Goal: Transaction & Acquisition: Purchase product/service

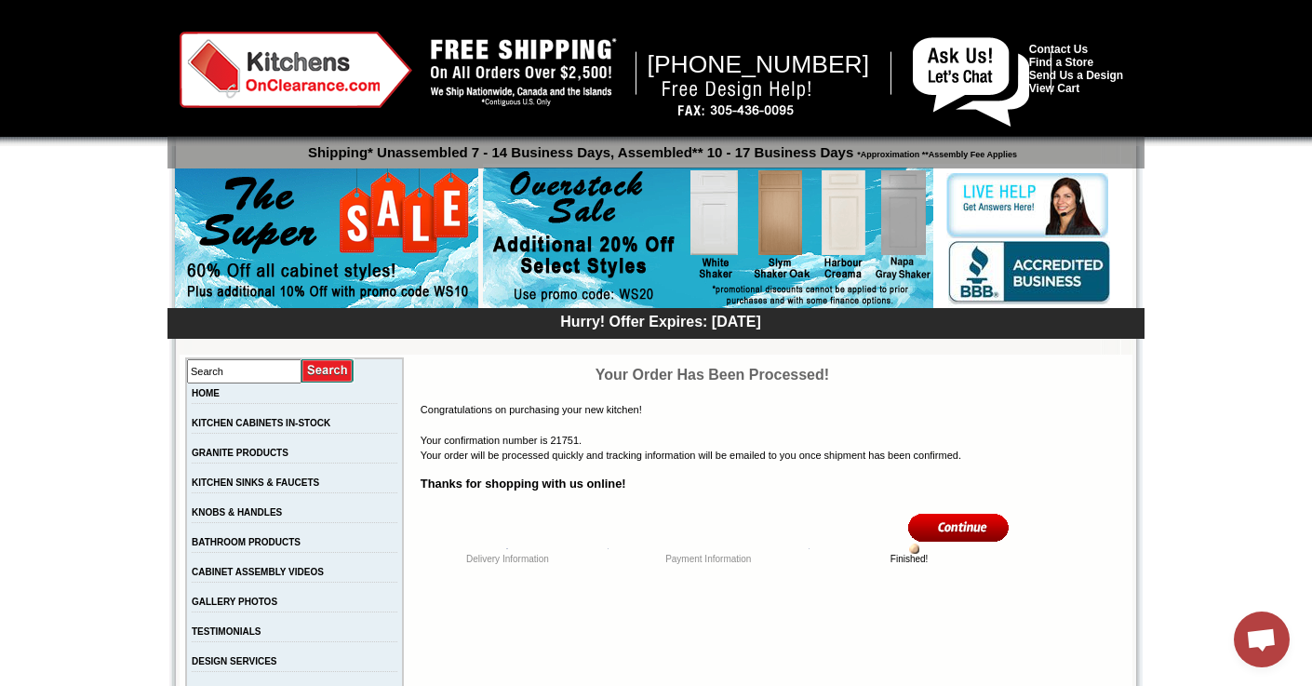
click at [302, 87] on img at bounding box center [296, 70] width 233 height 76
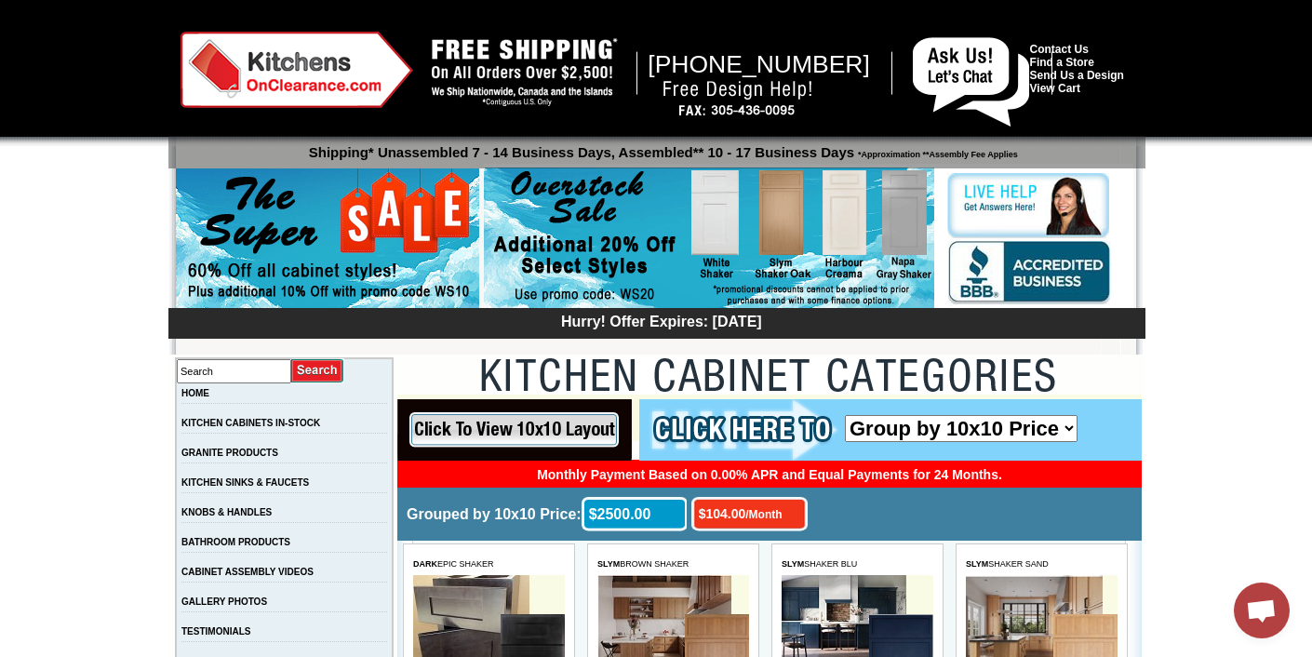
scroll to position [768, 0]
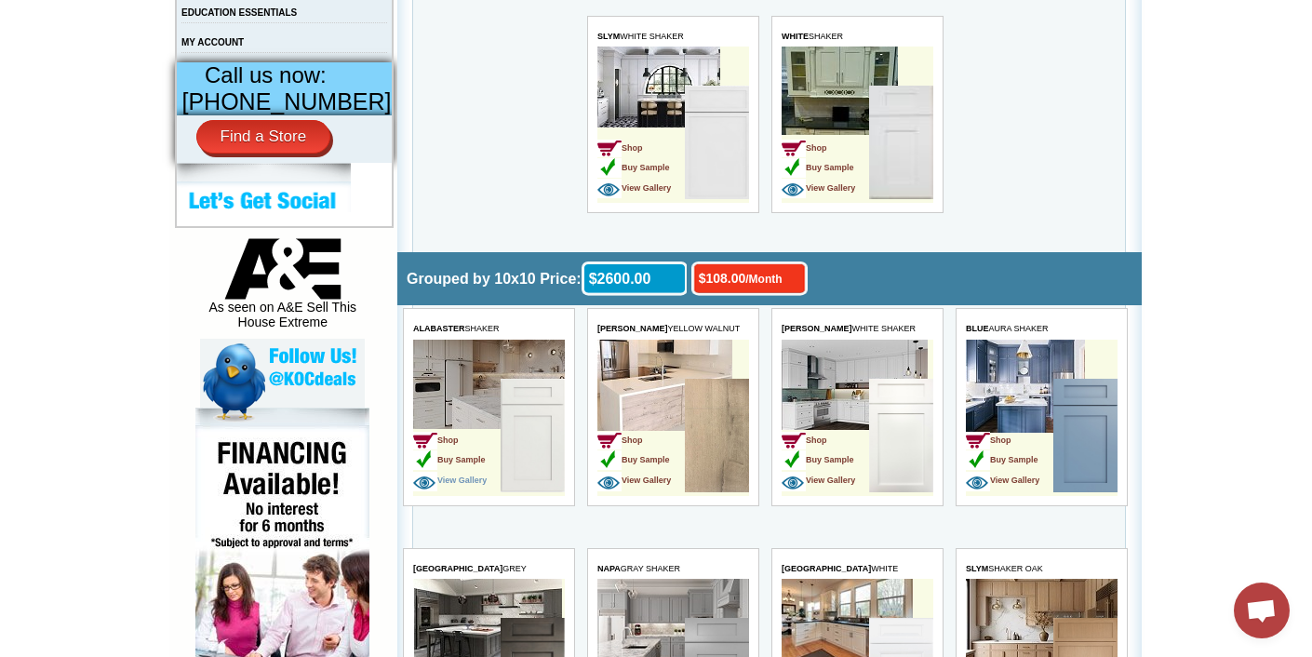
click at [475, 476] on span "View Gallery" at bounding box center [449, 480] width 74 height 9
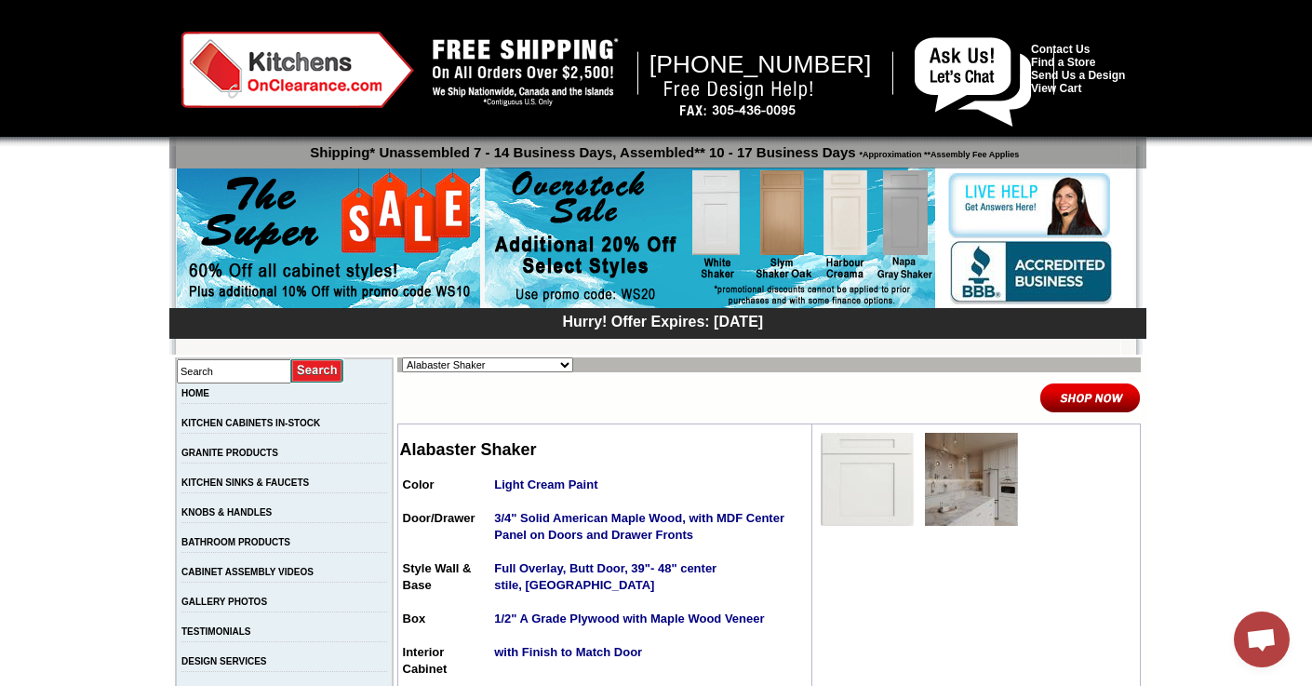
click at [896, 490] on img at bounding box center [867, 479] width 93 height 93
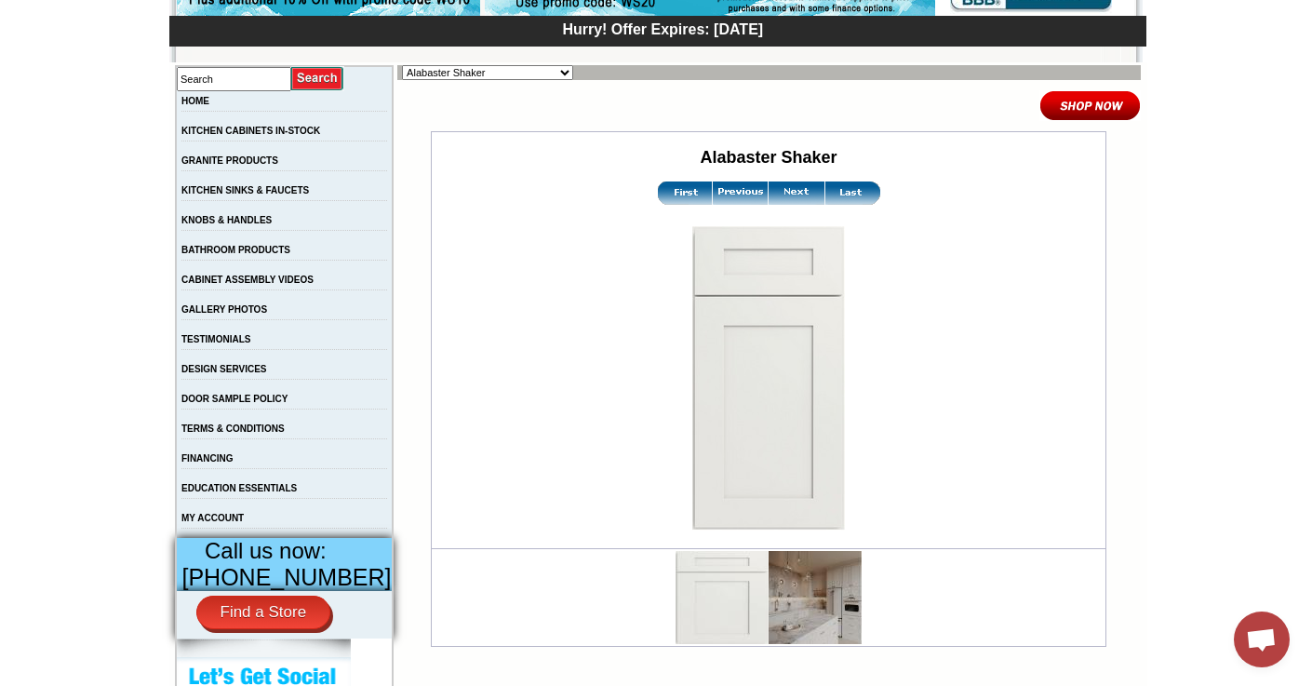
scroll to position [305, 0]
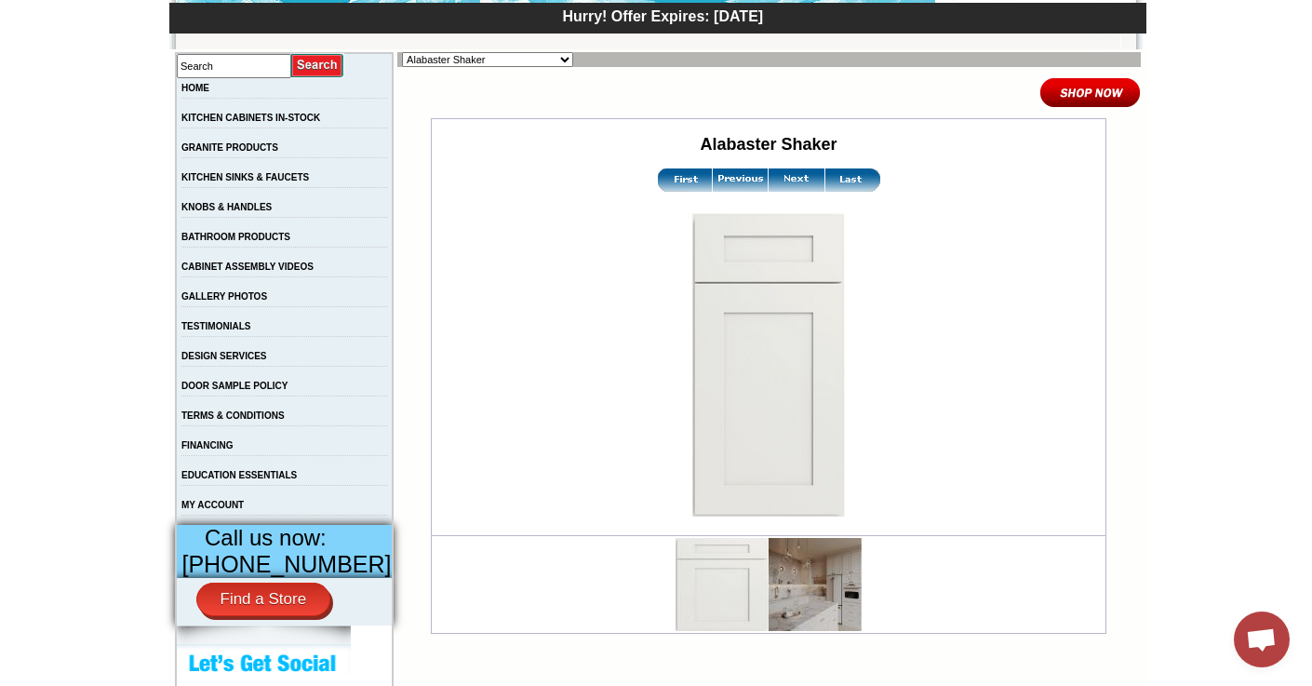
click at [780, 582] on img at bounding box center [815, 584] width 93 height 93
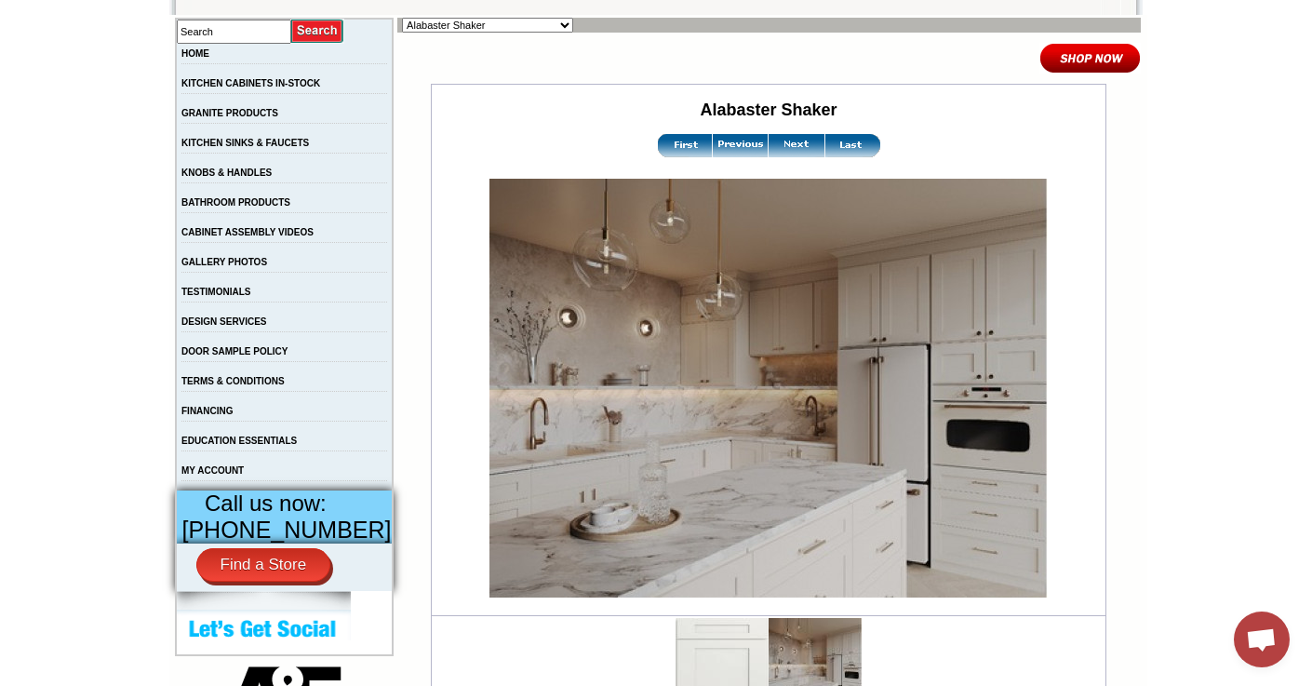
scroll to position [346, 0]
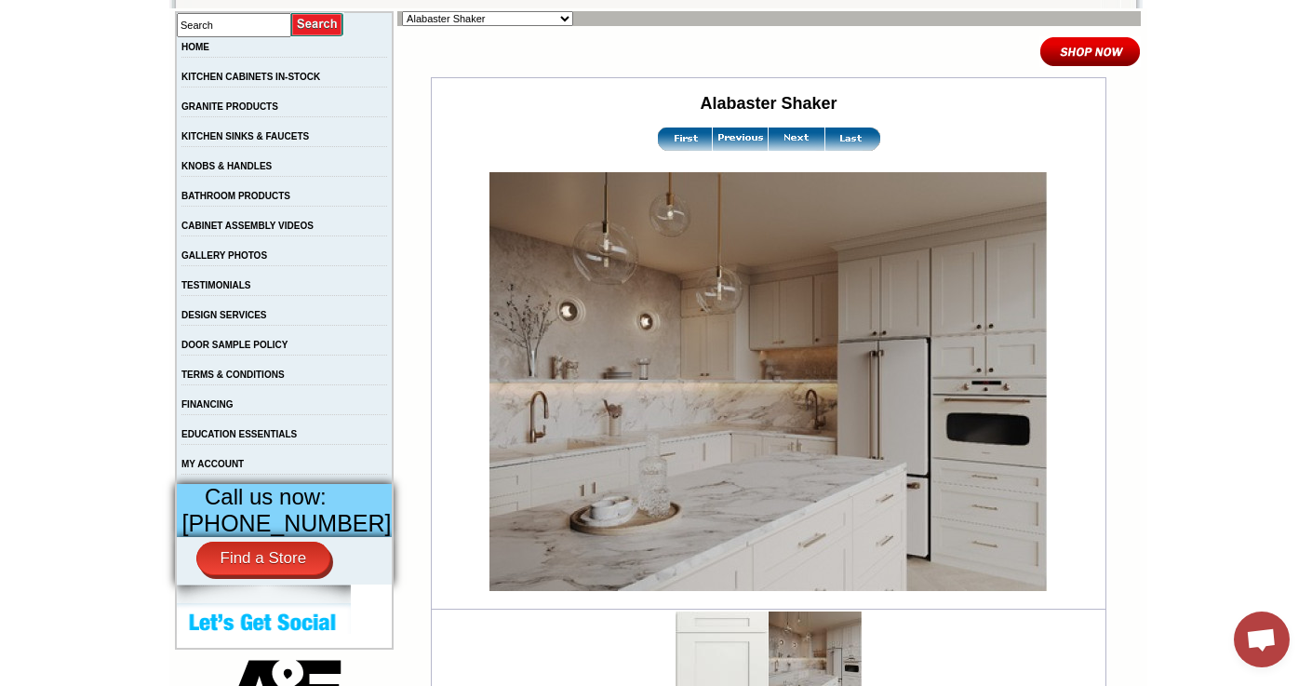
click at [699, 644] on img at bounding box center [722, 657] width 93 height 93
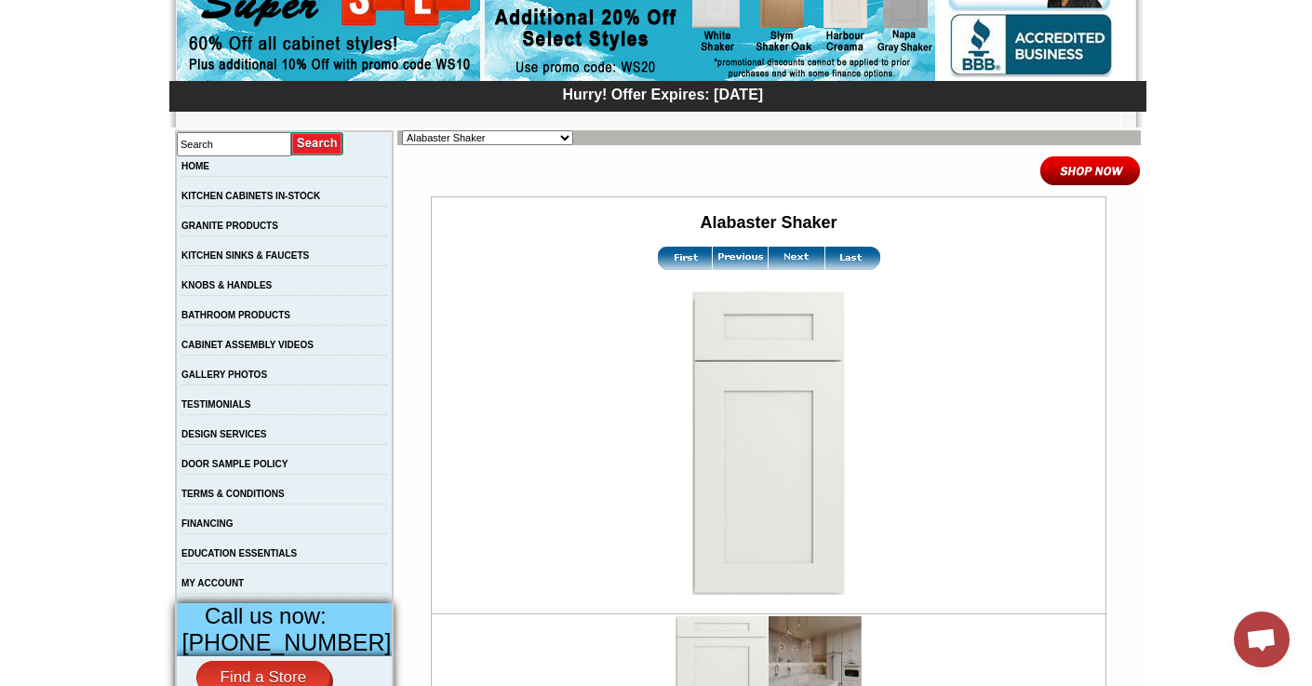
scroll to position [315, 0]
